Goal: Information Seeking & Learning: Understand process/instructions

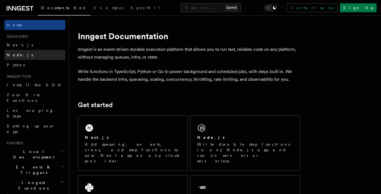
click at [30, 57] on link "Node.js" at bounding box center [34, 55] width 61 height 10
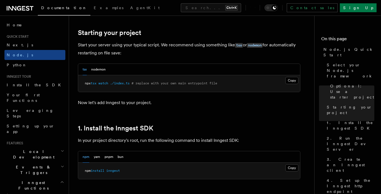
scroll to position [250, 0]
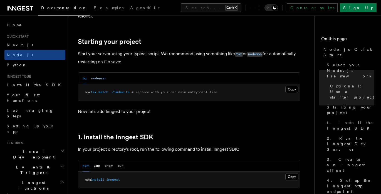
click at [95, 76] on button "nodemon" at bounding box center [98, 78] width 14 height 11
click at [85, 76] on button "tsx" at bounding box center [85, 78] width 4 height 11
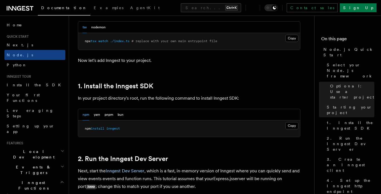
scroll to position [306, 0]
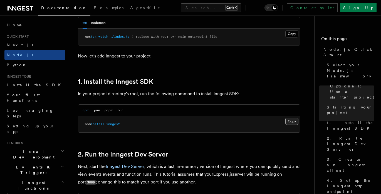
click at [291, 121] on button "Copy Copied" at bounding box center [291, 121] width 13 height 7
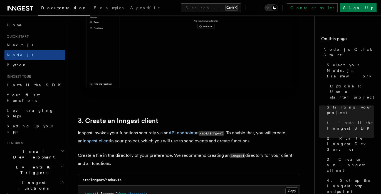
scroll to position [695, 0]
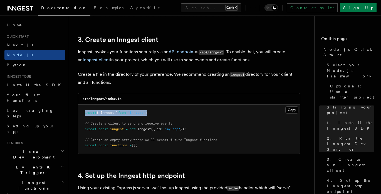
drag, startPoint x: 146, startPoint y: 111, endPoint x: 83, endPoint y: 111, distance: 62.8
click at [83, 111] on pre "import { Inngest } from "inngest" ; // Create a client to send and receive even…" at bounding box center [189, 129] width 222 height 49
copy span "import { Inngest } from "inngest" ;"
drag, startPoint x: 180, startPoint y: 129, endPoint x: 84, endPoint y: 122, distance: 97.0
click at [84, 122] on pre "import { Inngest } from "inngest" ; // Create a client to send and receive even…" at bounding box center [189, 129] width 222 height 49
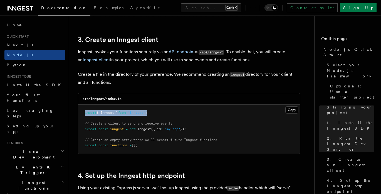
copy code "// Create a client to send and receive events export const inngest = new Innges…"
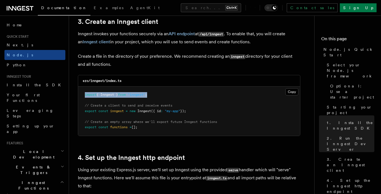
scroll to position [723, 0]
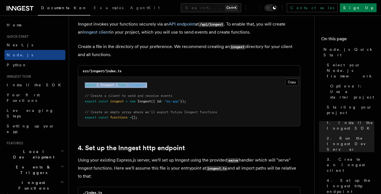
drag, startPoint x: 146, startPoint y: 117, endPoint x: 81, endPoint y: 111, distance: 65.1
click at [81, 111] on pre "import { Inngest } from "inngest" ; // Create a client to send and receive even…" at bounding box center [189, 101] width 222 height 49
copy code "// Create an empty array where we'll export future Inngest functions export con…"
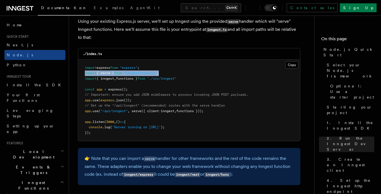
drag, startPoint x: 167, startPoint y: 73, endPoint x: 85, endPoint y: 73, distance: 82.8
click at [85, 73] on pre "import express from "express" ; import { serve } from "inngest/express" ; impor…" at bounding box center [189, 101] width 222 height 82
copy span "import { serve } from "inngest/express" ;"
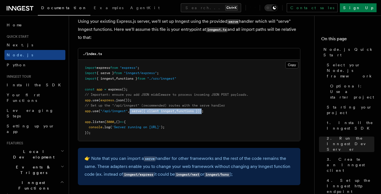
drag, startPoint x: 131, startPoint y: 111, endPoint x: 207, endPoint y: 111, distance: 75.6
click at [203, 111] on span "app .use ( "/api/inngest" , serve ({ client : inngest , functions }));" at bounding box center [144, 111] width 119 height 4
copy span "serve ({ client : inngest , functions })"
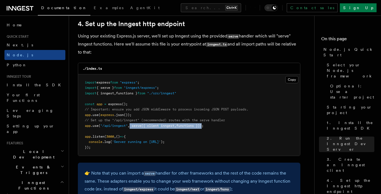
scroll to position [834, 0]
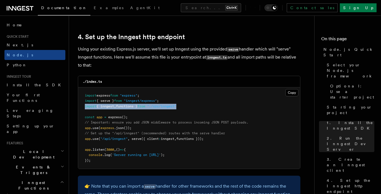
drag, startPoint x: 188, startPoint y: 106, endPoint x: 84, endPoint y: 107, distance: 104.0
click at [84, 107] on pre "import express from "express" ; import { serve } from "inngest/express" ; impor…" at bounding box center [189, 129] width 222 height 82
copy span "import { inngest , functions } from "./src/inngest""
